Goal: Information Seeking & Learning: Understand process/instructions

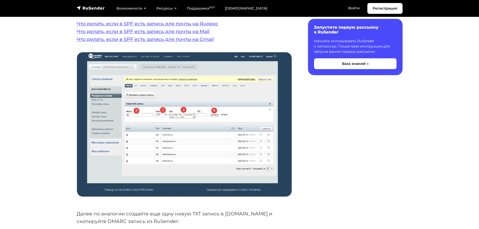
scroll to position [1056, 0]
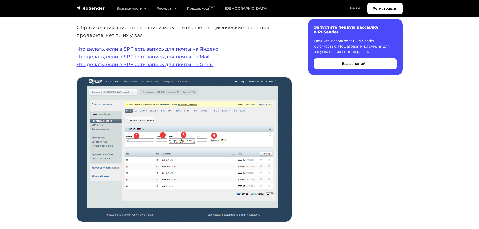
click at [181, 49] on link "Что делать, если в SPF есть запись для почты на Яндекс" at bounding box center [148, 49] width 142 height 6
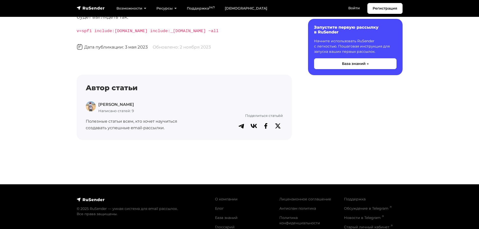
scroll to position [151, 0]
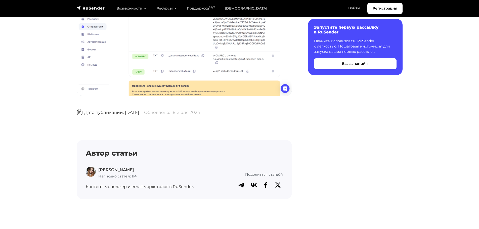
scroll to position [2402, 0]
